Goal: Task Accomplishment & Management: Use online tool/utility

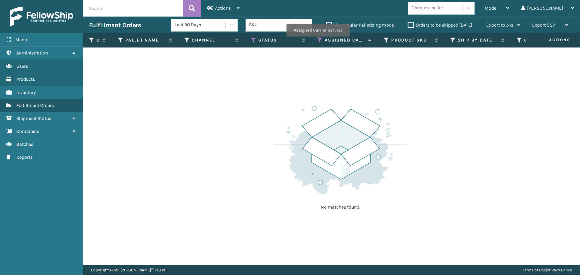
drag, startPoint x: 318, startPoint y: 41, endPoint x: 318, endPoint y: 103, distance: 61.8
click at [318, 41] on icon at bounding box center [319, 40] width 5 height 6
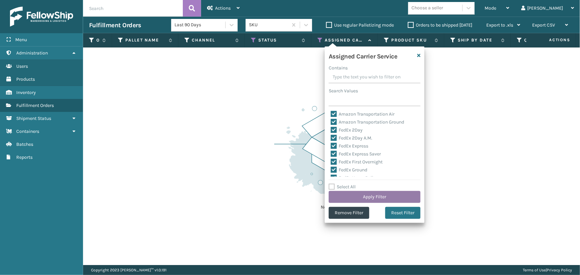
click at [364, 199] on button "Apply Filter" at bounding box center [375, 197] width 92 height 12
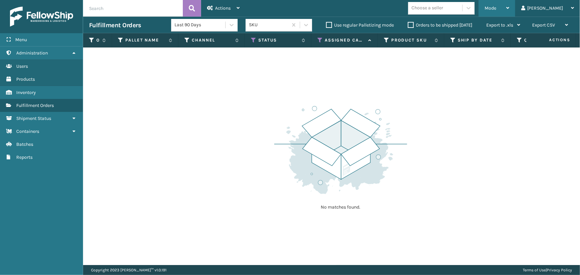
click at [509, 11] on div "Mode" at bounding box center [497, 8] width 25 height 17
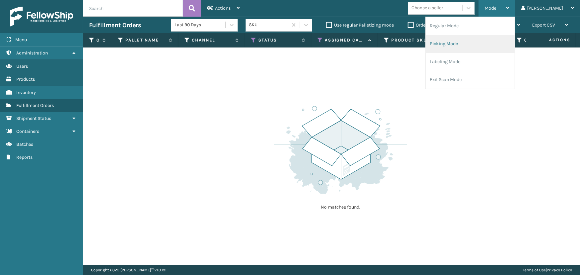
click at [489, 48] on li "Picking Mode" at bounding box center [470, 44] width 89 height 18
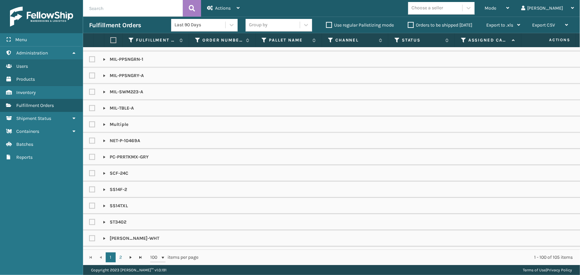
scroll to position [743, 0]
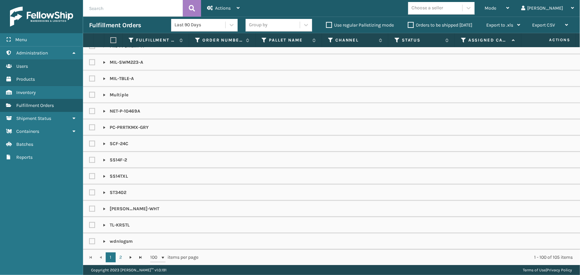
click at [462, 3] on div "Choose a seller" at bounding box center [435, 8] width 54 height 11
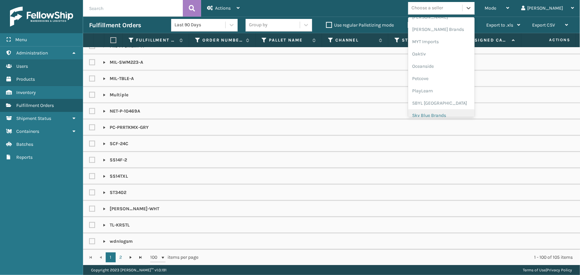
scroll to position [273, 0]
click at [455, 63] on div "[PERSON_NAME] Brands" at bounding box center [441, 60] width 66 height 12
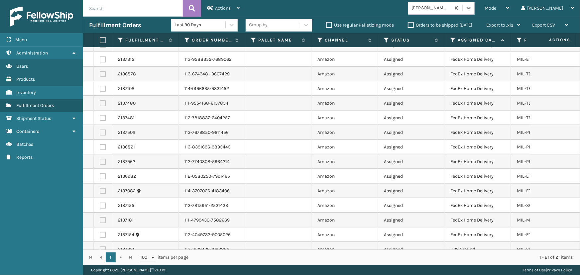
scroll to position [109, 0]
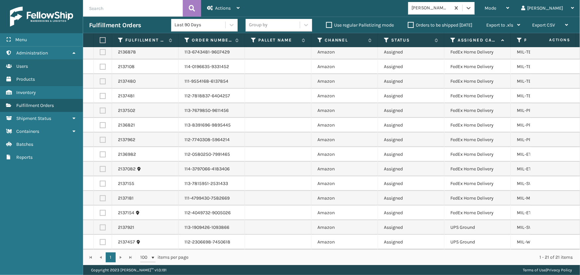
click at [103, 40] on label at bounding box center [102, 40] width 4 height 6
click at [100, 40] on input "checkbox" at bounding box center [100, 40] width 0 height 4
checkbox input "true"
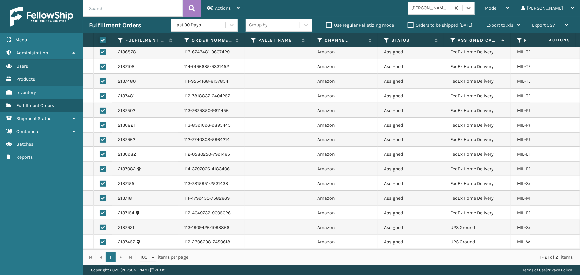
checkbox input "true"
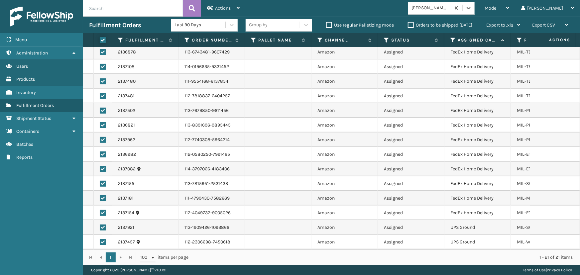
checkbox input "true"
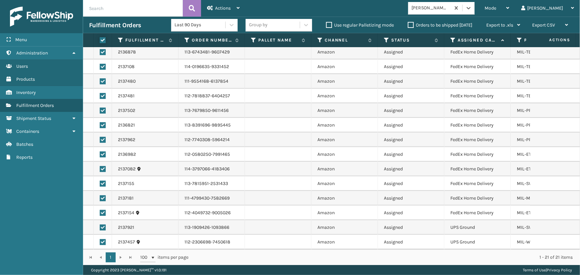
checkbox input "true"
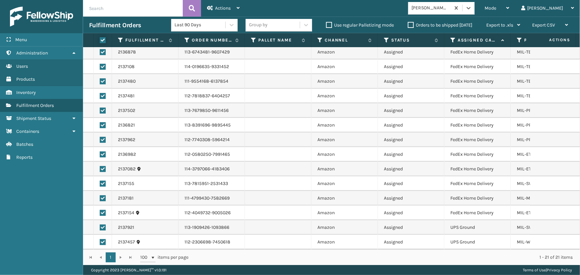
checkbox input "true"
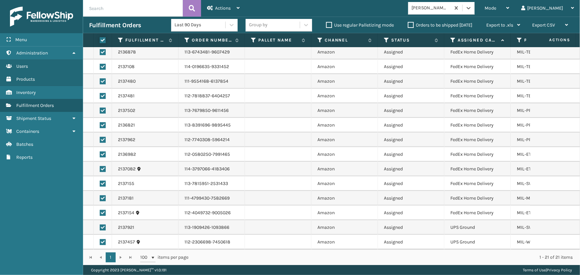
checkbox input "true"
click at [105, 225] on label at bounding box center [103, 228] width 6 height 6
click at [100, 225] on input "checkbox" at bounding box center [100, 227] width 0 height 4
checkbox input "false"
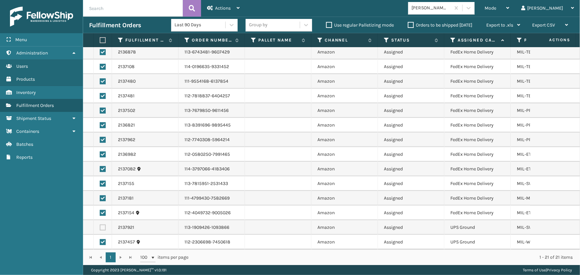
click at [105, 239] on label at bounding box center [103, 242] width 6 height 6
click at [100, 239] on input "checkbox" at bounding box center [100, 241] width 0 height 4
checkbox input "false"
click at [213, 8] on div "Actions" at bounding box center [223, 8] width 33 height 17
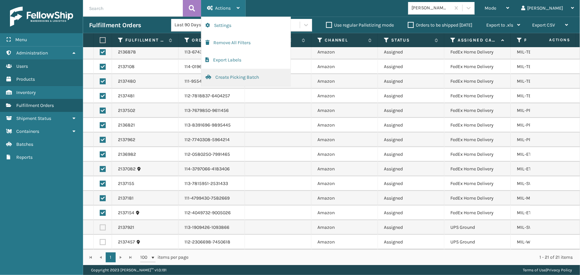
click at [228, 77] on button "Create Picking Batch" at bounding box center [245, 77] width 89 height 17
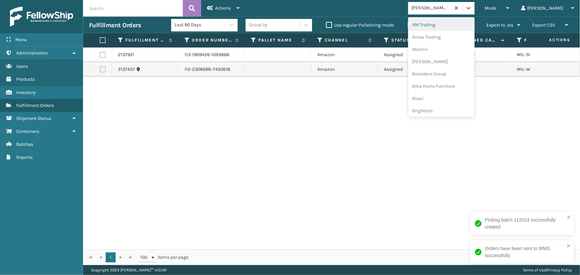
click at [442, 4] on div "[PERSON_NAME] Brands" at bounding box center [429, 8] width 42 height 11
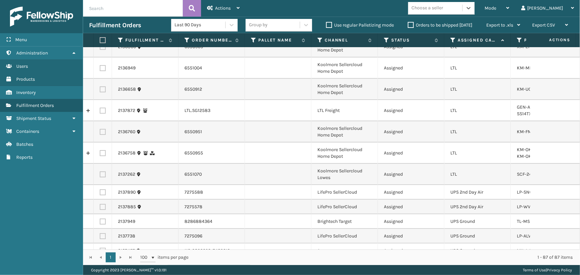
scroll to position [1234, 0]
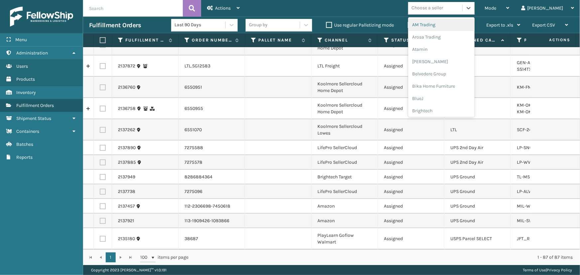
click at [462, 8] on div "Choose a seller" at bounding box center [435, 8] width 54 height 11
click at [469, 96] on div "SleepGeekz" at bounding box center [441, 97] width 66 height 12
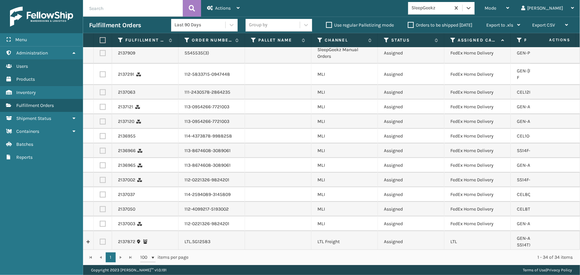
scroll to position [326, 0]
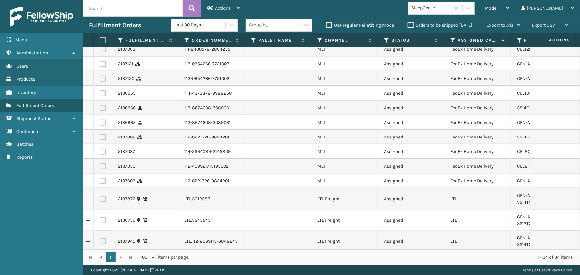
click at [104, 43] on label at bounding box center [102, 40] width 4 height 6
click at [100, 43] on input "checkbox" at bounding box center [100, 40] width 0 height 4
checkbox input "true"
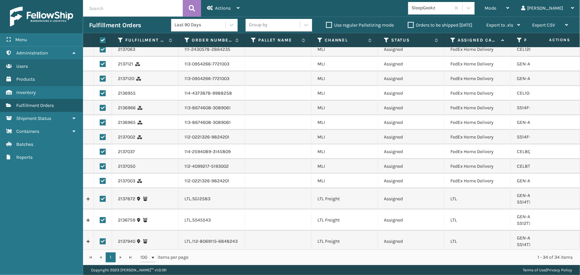
checkbox input "true"
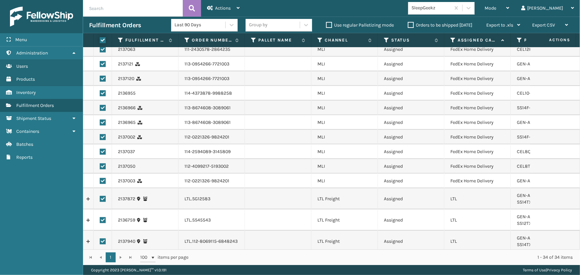
checkbox input "true"
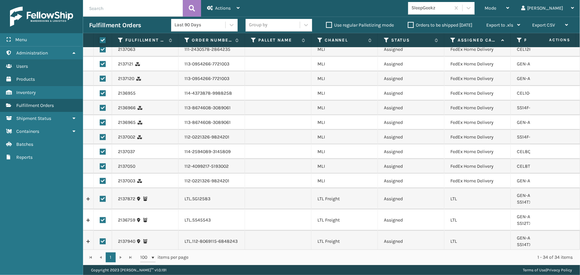
checkbox input "true"
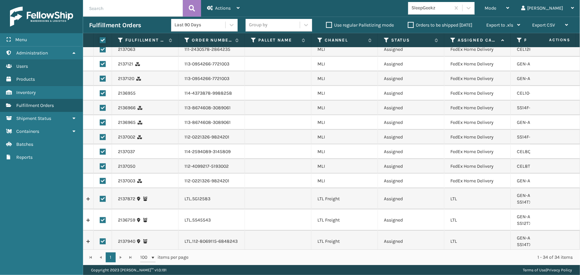
checkbox input "true"
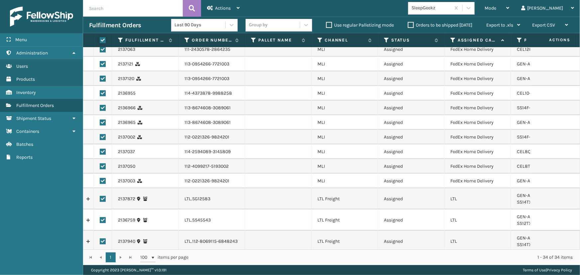
checkbox input "true"
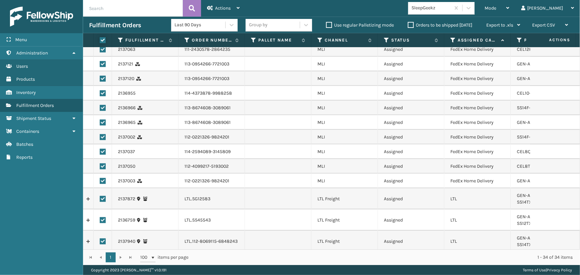
checkbox input "true"
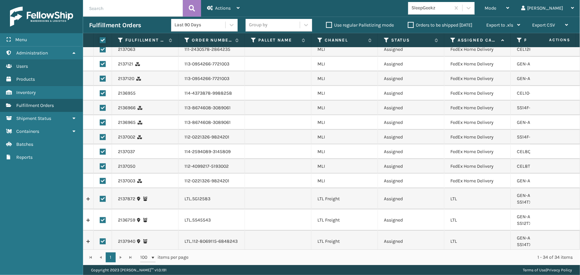
checkbox input "true"
click at [104, 196] on label at bounding box center [103, 199] width 6 height 6
click at [100, 196] on input "checkbox" at bounding box center [100, 198] width 0 height 4
checkbox input "false"
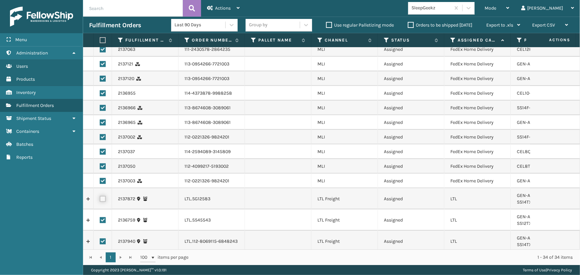
checkbox input "false"
click at [102, 217] on label at bounding box center [103, 220] width 6 height 6
click at [100, 217] on input "checkbox" at bounding box center [100, 219] width 0 height 4
checkbox input "false"
click at [103, 239] on label at bounding box center [103, 242] width 6 height 6
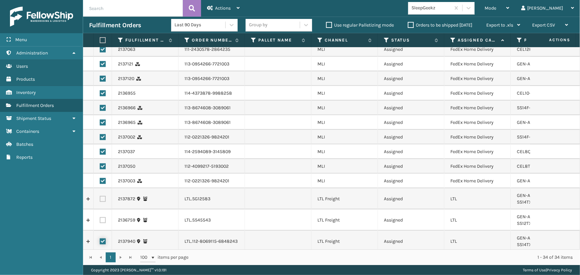
click at [100, 239] on input "checkbox" at bounding box center [100, 241] width 0 height 4
checkbox input "false"
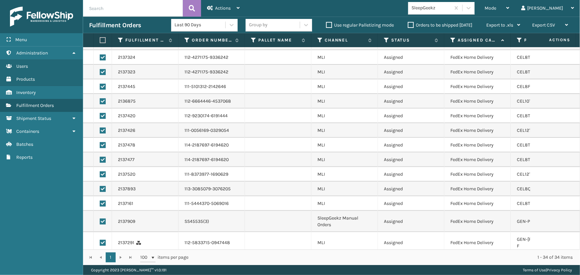
scroll to position [0, 0]
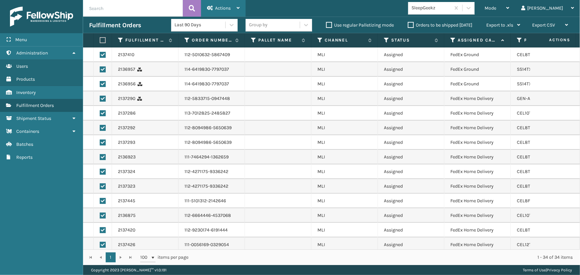
drag, startPoint x: 213, startPoint y: 9, endPoint x: 214, endPoint y: 21, distance: 11.7
click at [213, 10] on div "Actions" at bounding box center [223, 8] width 33 height 17
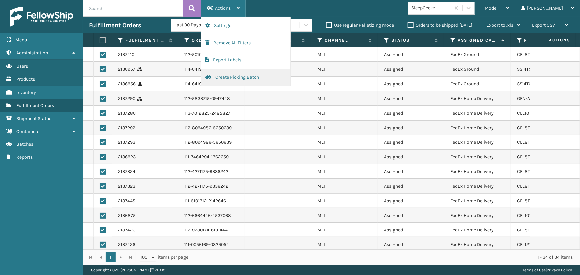
click at [225, 76] on button "Create Picking Batch" at bounding box center [245, 77] width 89 height 17
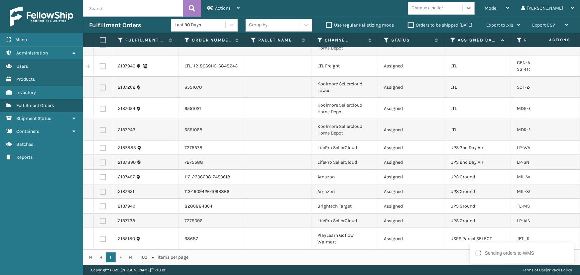
scroll to position [608, 0]
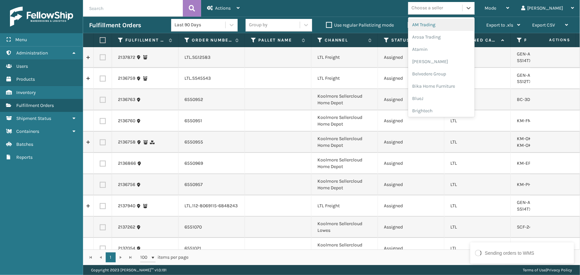
click at [443, 7] on div "Choose a seller" at bounding box center [428, 8] width 32 height 7
click at [457, 109] on div "Brightech" at bounding box center [441, 111] width 66 height 12
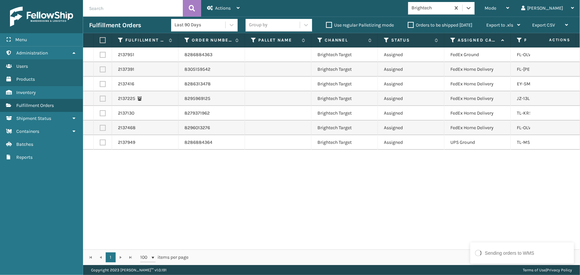
click at [100, 39] on label at bounding box center [102, 40] width 4 height 6
click at [100, 39] on input "checkbox" at bounding box center [100, 40] width 0 height 4
checkbox input "true"
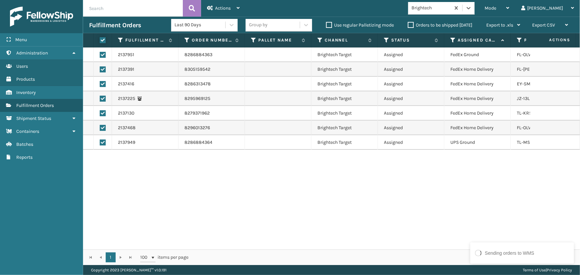
checkbox input "true"
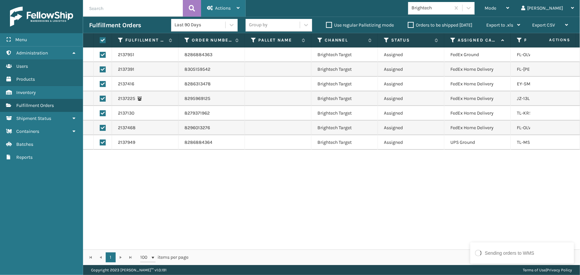
click at [213, 6] on div "Actions" at bounding box center [223, 8] width 33 height 17
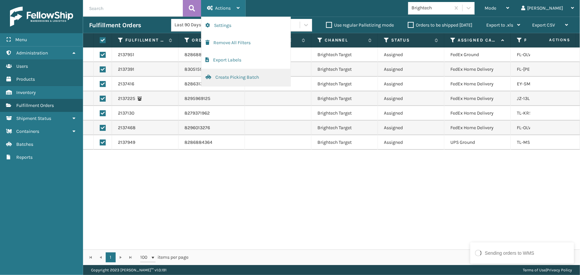
click at [241, 84] on button "Create Picking Batch" at bounding box center [245, 77] width 89 height 17
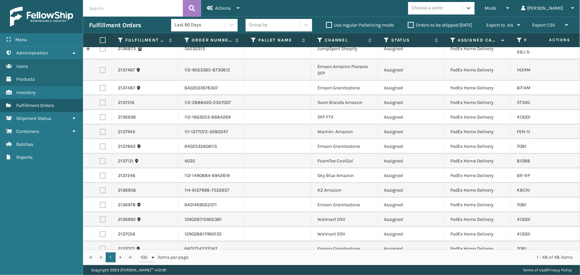
scroll to position [0, 0]
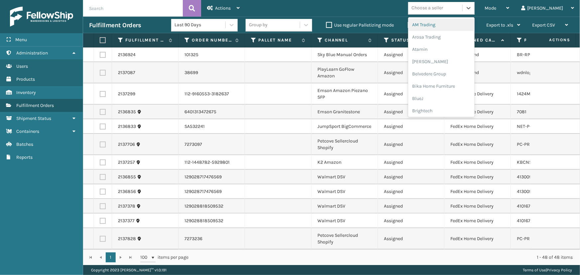
click at [443, 8] on div "Choose a seller" at bounding box center [428, 8] width 32 height 7
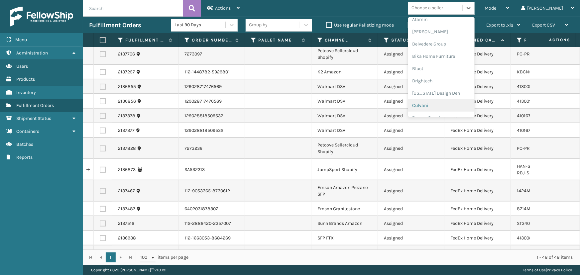
scroll to position [90, 0]
click at [443, 84] on div "Emson" at bounding box center [441, 82] width 66 height 12
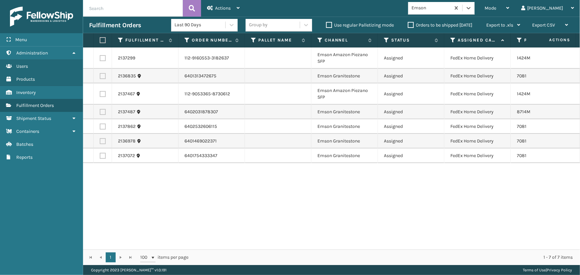
click at [101, 39] on label at bounding box center [102, 40] width 4 height 6
click at [100, 39] on input "checkbox" at bounding box center [100, 40] width 0 height 4
checkbox input "true"
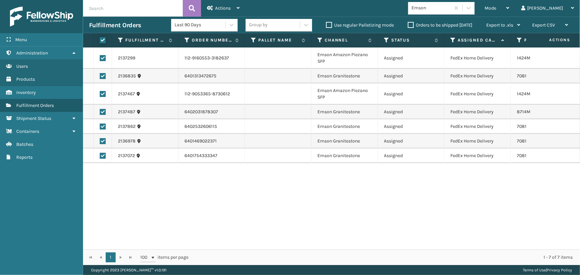
checkbox input "true"
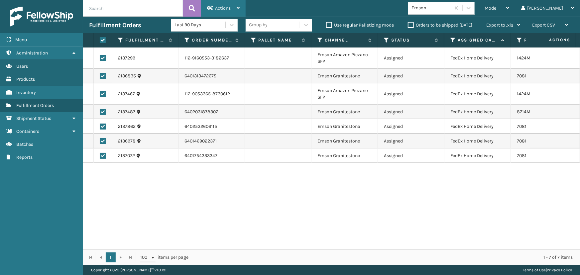
click at [213, 6] on icon at bounding box center [210, 8] width 6 height 5
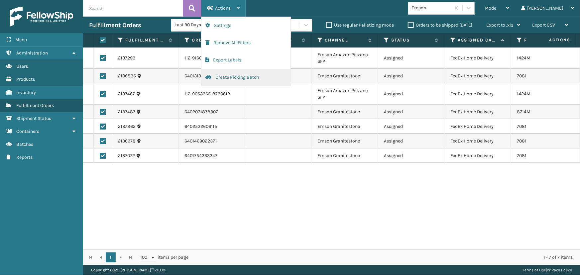
click at [236, 80] on button "Create Picking Batch" at bounding box center [245, 77] width 89 height 17
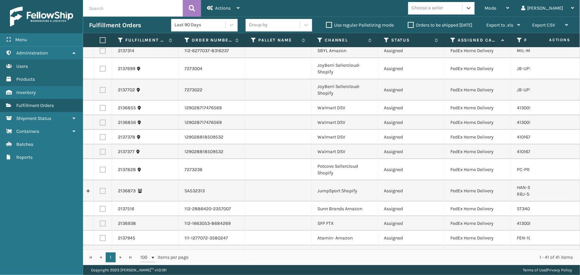
click at [462, 10] on div "Choose a seller" at bounding box center [435, 8] width 54 height 11
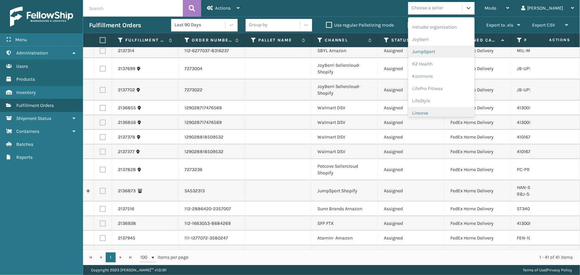
scroll to position [152, 0]
click at [443, 37] on div "FoamTex" at bounding box center [441, 33] width 66 height 12
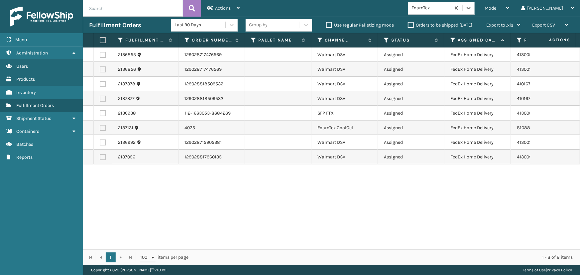
click at [100, 38] on th at bounding box center [103, 40] width 18 height 14
click at [102, 40] on label at bounding box center [102, 40] width 4 height 6
click at [100, 40] on input "checkbox" at bounding box center [100, 40] width 0 height 4
checkbox input "true"
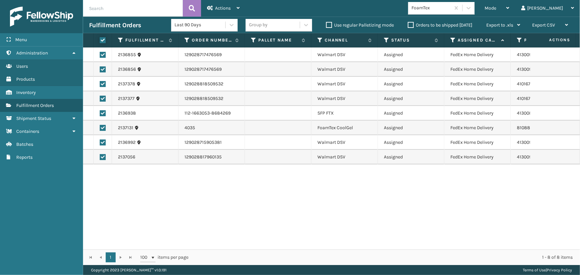
checkbox input "true"
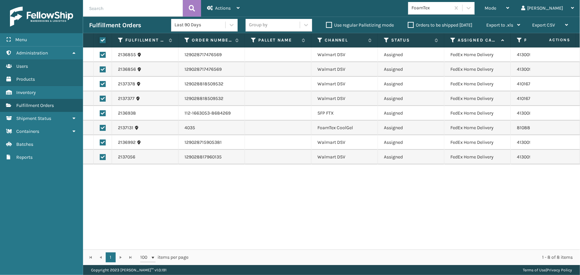
checkbox input "true"
click at [226, 6] on span "Actions" at bounding box center [223, 8] width 16 height 6
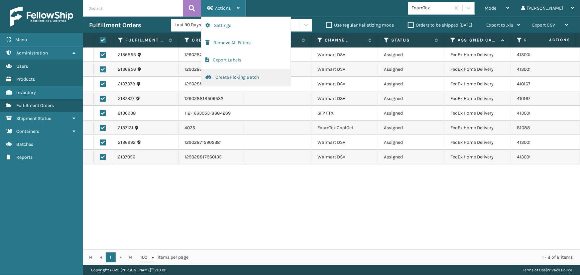
click at [233, 78] on button "Create Picking Batch" at bounding box center [245, 77] width 89 height 17
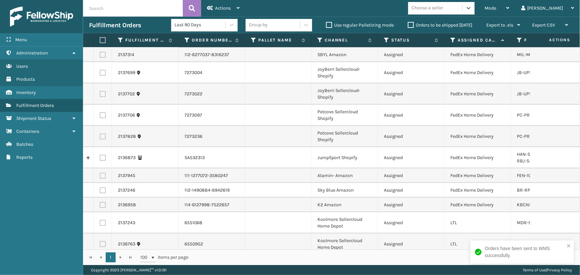
scroll to position [90, 0]
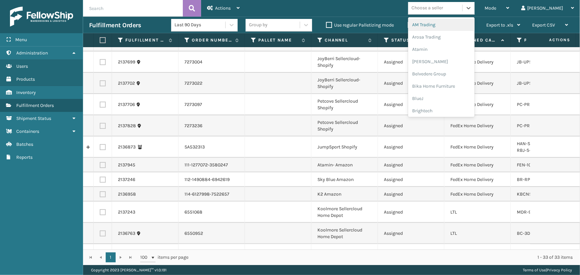
click at [443, 10] on div "Choose a seller" at bounding box center [428, 8] width 32 height 7
drag, startPoint x: 448, startPoint y: 85, endPoint x: 470, endPoint y: 10, distance: 78.5
click at [462, 10] on div "Choose a seller" at bounding box center [435, 8] width 54 height 11
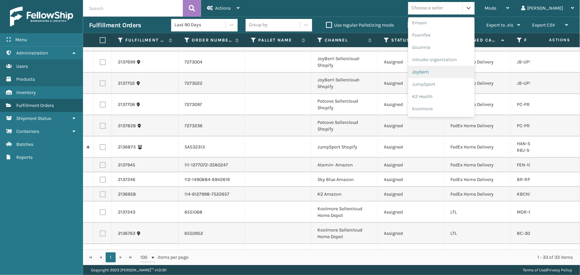
click at [455, 73] on div "Joyberri" at bounding box center [441, 72] width 66 height 12
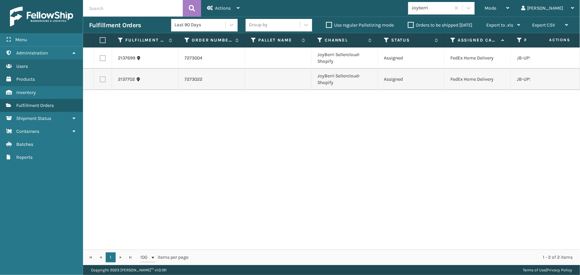
click at [102, 40] on label at bounding box center [102, 40] width 4 height 6
click at [100, 40] on input "checkbox" at bounding box center [100, 40] width 0 height 4
checkbox input "true"
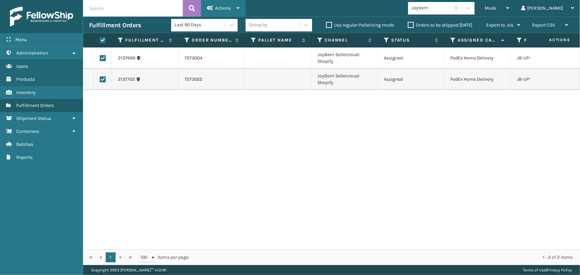
click at [218, 9] on span "Actions" at bounding box center [223, 8] width 16 height 6
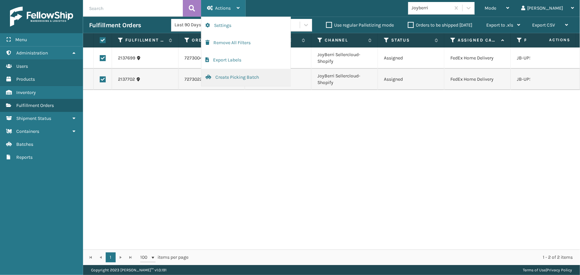
click at [239, 78] on button "Create Picking Batch" at bounding box center [245, 77] width 89 height 17
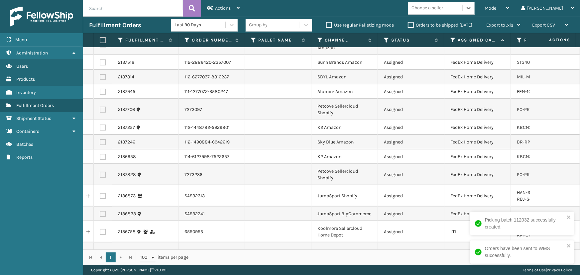
scroll to position [19, 0]
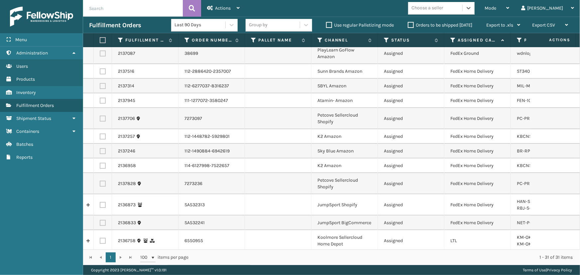
click at [443, 7] on div "Choose a seller" at bounding box center [428, 8] width 32 height 7
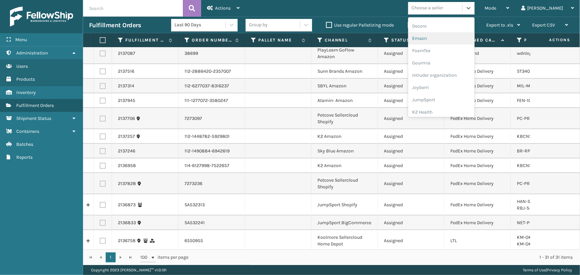
scroll to position [181, 0]
click at [448, 54] on div "JumpSport" at bounding box center [441, 53] width 66 height 12
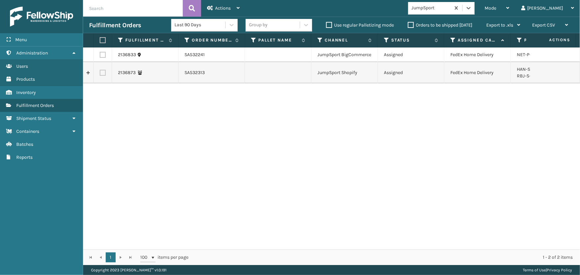
click at [100, 41] on label at bounding box center [102, 40] width 4 height 6
click at [100, 41] on input "checkbox" at bounding box center [100, 40] width 0 height 4
checkbox input "true"
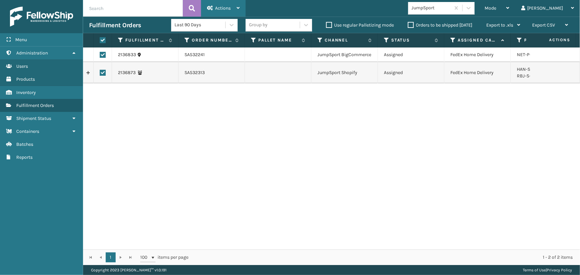
click at [234, 10] on div "Actions" at bounding box center [223, 8] width 33 height 17
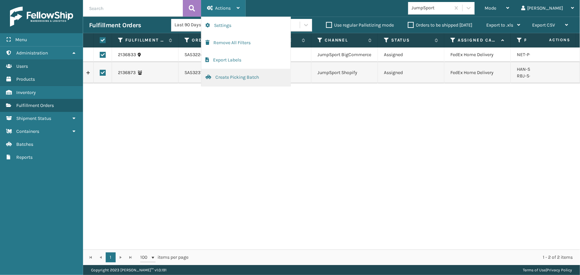
click at [232, 83] on button "Create Picking Batch" at bounding box center [245, 77] width 89 height 17
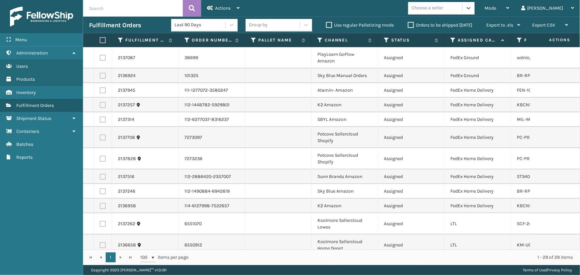
scroll to position [0, 0]
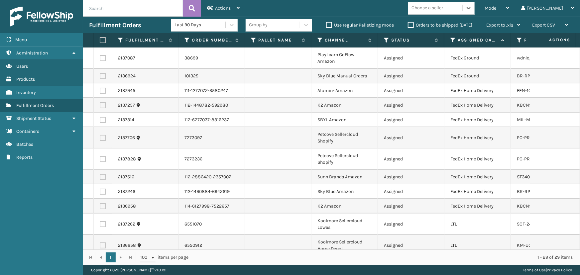
click at [443, 8] on div "Choose a seller" at bounding box center [428, 8] width 32 height 7
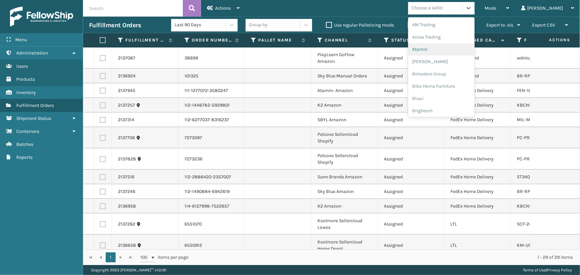
click at [451, 51] on div "Atamin" at bounding box center [441, 49] width 66 height 12
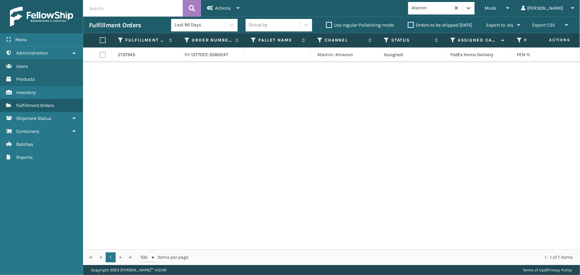
click at [102, 40] on label at bounding box center [102, 40] width 4 height 6
click at [100, 40] on input "checkbox" at bounding box center [100, 40] width 0 height 4
checkbox input "true"
click at [215, 11] on div "Actions" at bounding box center [223, 8] width 33 height 17
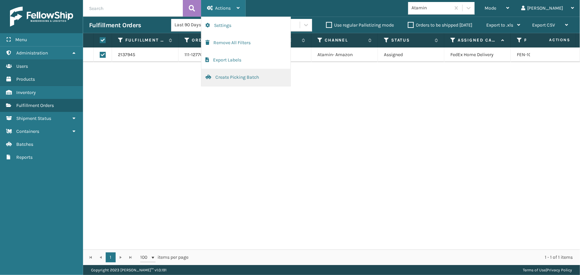
click at [230, 78] on button "Create Picking Batch" at bounding box center [245, 77] width 89 height 17
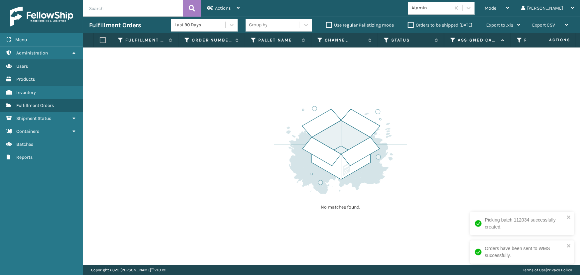
click at [451, 11] on div "Atamin" at bounding box center [432, 8] width 40 height 7
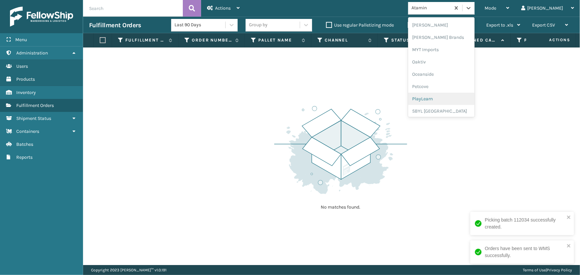
scroll to position [301, 0]
click at [458, 90] on div "PlayLearn" at bounding box center [441, 93] width 66 height 12
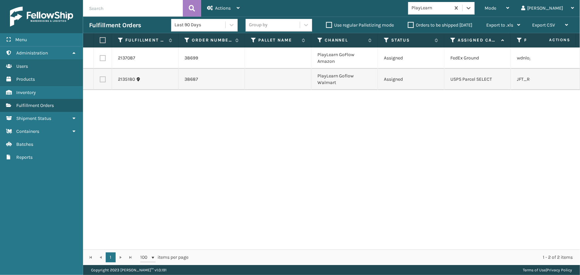
click at [102, 39] on label at bounding box center [102, 40] width 4 height 6
click at [100, 39] on input "checkbox" at bounding box center [100, 40] width 0 height 4
checkbox input "true"
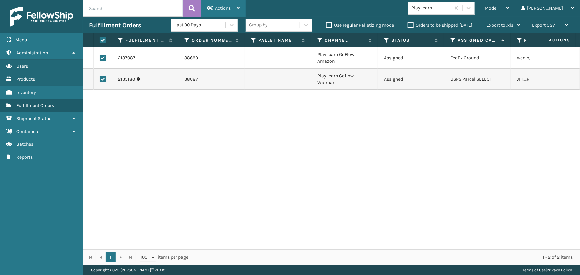
click at [206, 6] on div "Actions Settings Remove All Filters Export Labels Create Picking Batch" at bounding box center [223, 8] width 45 height 17
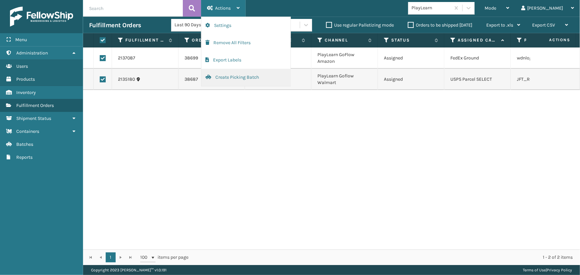
click at [228, 80] on button "Create Picking Batch" at bounding box center [245, 77] width 89 height 17
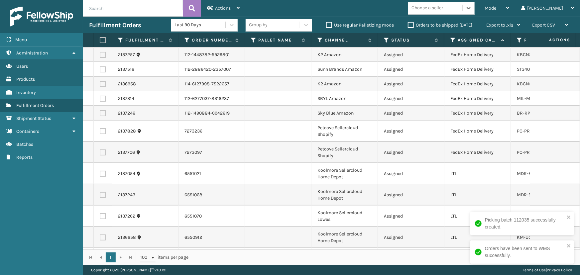
scroll to position [0, 0]
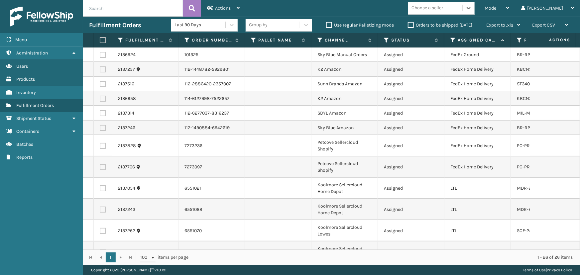
click at [443, 5] on div "Choose a seller" at bounding box center [428, 8] width 32 height 7
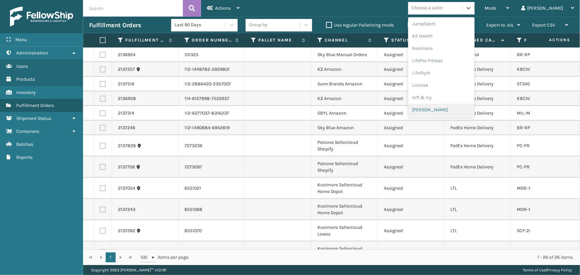
scroll to position [331, 0]
click at [450, 91] on div "Sky Blue Brands" at bounding box center [441, 87] width 66 height 12
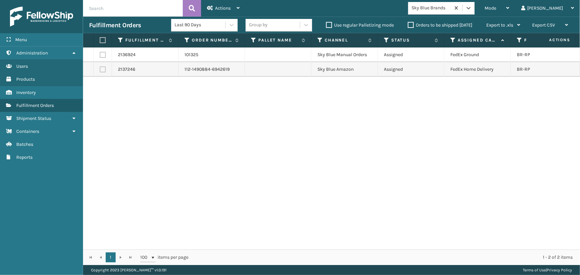
click at [101, 40] on label at bounding box center [102, 40] width 4 height 6
click at [100, 40] on input "checkbox" at bounding box center [100, 40] width 0 height 4
checkbox input "true"
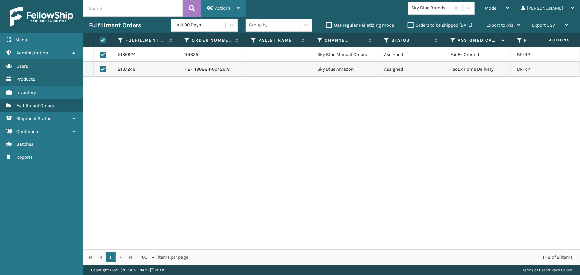
click at [216, 6] on span "Actions" at bounding box center [223, 8] width 16 height 6
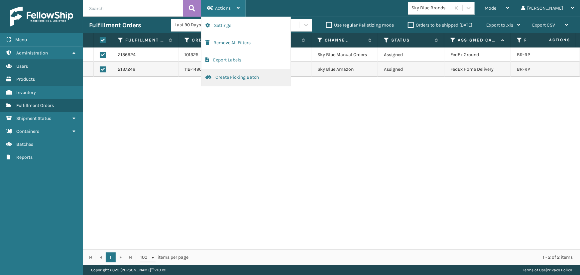
click at [225, 77] on button "Create Picking Batch" at bounding box center [245, 77] width 89 height 17
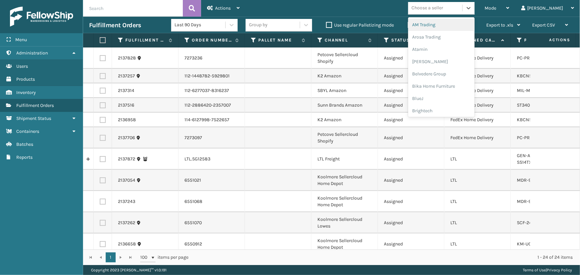
click at [462, 11] on div "Choose a seller" at bounding box center [435, 8] width 54 height 11
click at [455, 23] on div "AM Trading" at bounding box center [441, 25] width 66 height 12
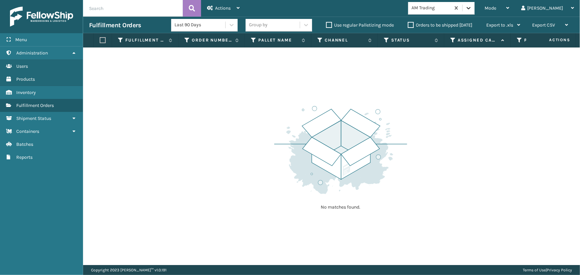
click at [472, 7] on icon at bounding box center [468, 8] width 7 height 7
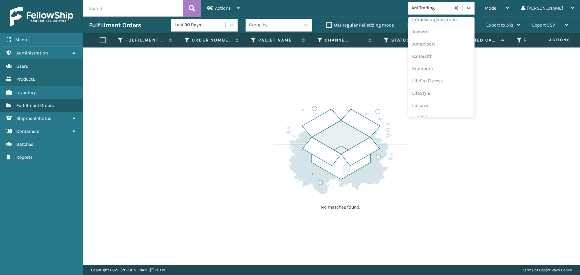
scroll to position [210, 0]
click at [450, 38] on div "K2 Health" at bounding box center [441, 36] width 66 height 12
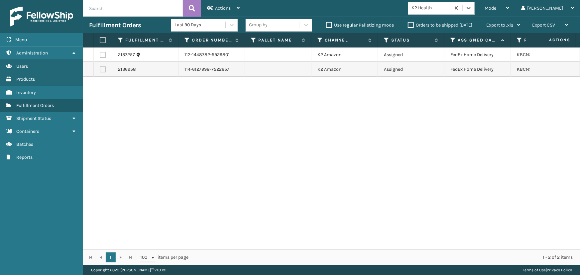
click at [101, 41] on label at bounding box center [102, 40] width 4 height 6
click at [100, 41] on input "checkbox" at bounding box center [100, 40] width 0 height 4
checkbox input "true"
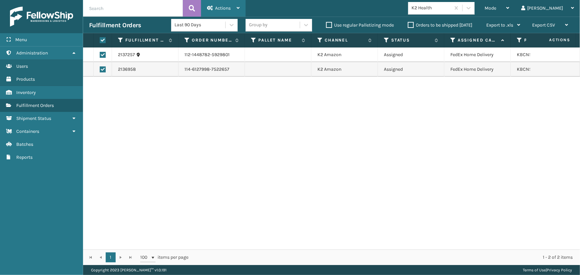
drag, startPoint x: 215, startPoint y: 7, endPoint x: 211, endPoint y: 11, distance: 4.9
click at [215, 8] on span "Actions" at bounding box center [223, 8] width 16 height 6
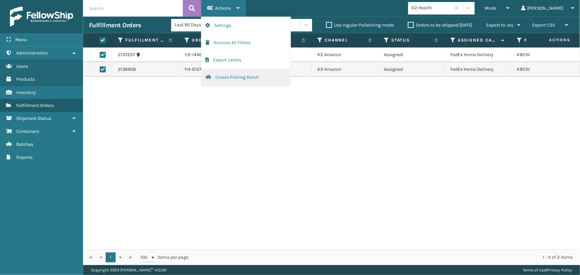
click at [226, 78] on button "Create Picking Batch" at bounding box center [245, 77] width 89 height 17
